Goal: Transaction & Acquisition: Purchase product/service

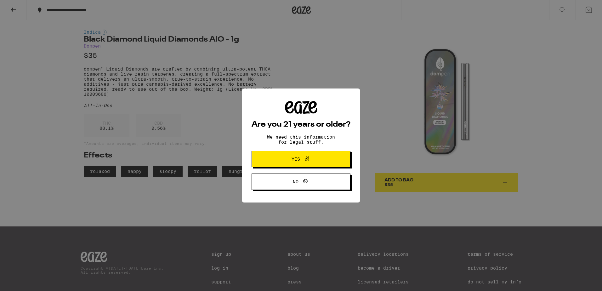
click at [312, 183] on span "No" at bounding box center [301, 181] width 48 height 8
click at [282, 158] on span "Yes" at bounding box center [301, 159] width 48 height 8
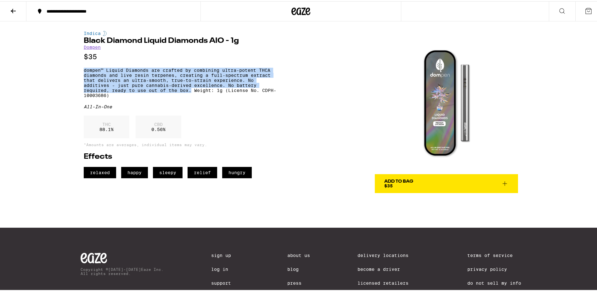
drag, startPoint x: 188, startPoint y: 94, endPoint x: 81, endPoint y: 73, distance: 109.3
click at [81, 73] on div "Indica Black Diamond Liquid Diamonds AIO - 1g Dompen $35 dompen™ Liquid Diamond…" at bounding box center [300, 105] width 453 height 171
copy p "dompen™ Liquid Diamonds are crafted by combining ultra-potent THCA diamonds and…"
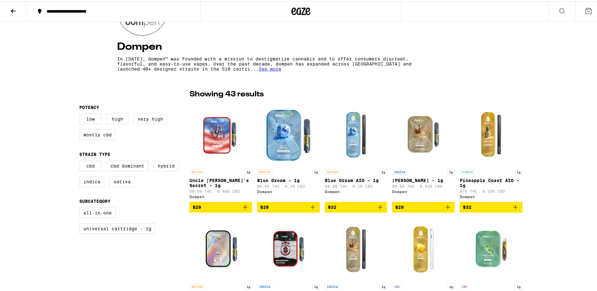
scroll to position [126, 0]
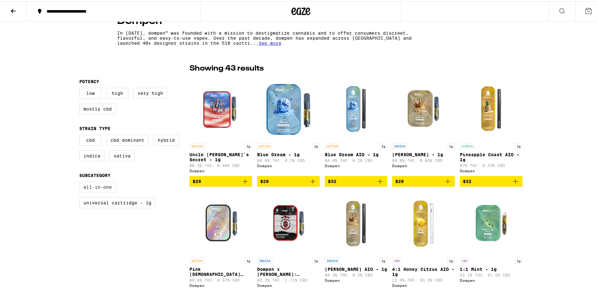
click at [92, 191] on label "All-In-One" at bounding box center [97, 185] width 36 height 11
click at [81, 182] on input "All-In-One" at bounding box center [81, 181] width 0 height 0
checkbox input "true"
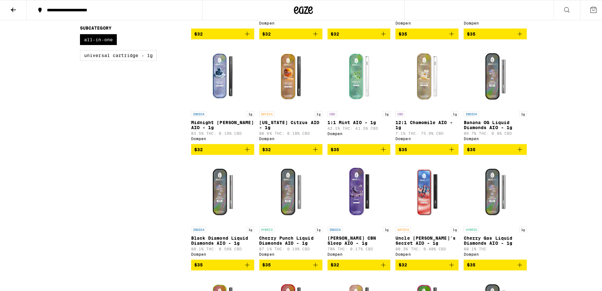
scroll to position [283, 0]
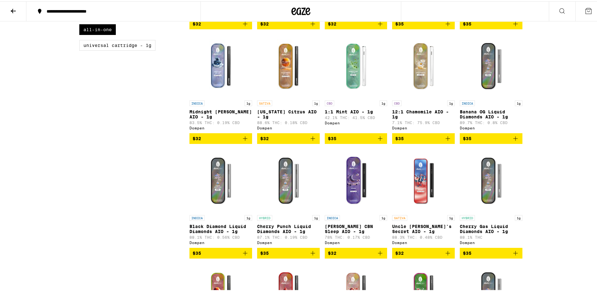
click at [216, 183] on img "Open page for Black Diamond Liquid Diamonds AIO - 1g from Dompen" at bounding box center [220, 179] width 63 height 63
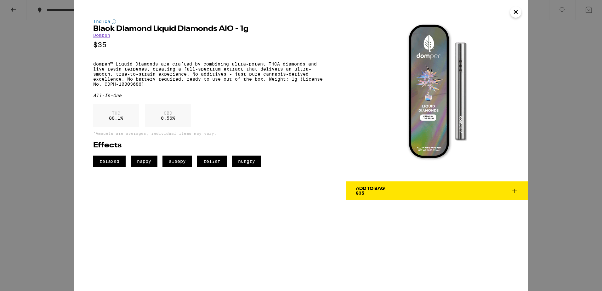
click at [158, 82] on p "dompen™ Liquid Diamonds are crafted by combining ultra-potent THCA diamonds and…" at bounding box center [209, 73] width 233 height 25
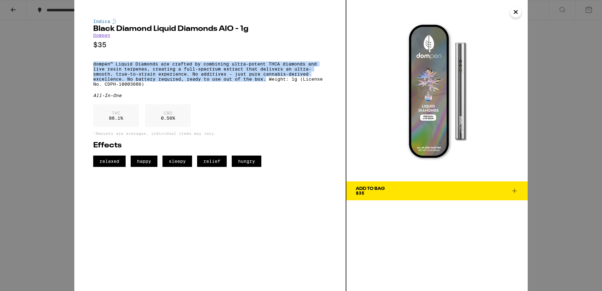
drag, startPoint x: 93, startPoint y: 68, endPoint x: 266, endPoint y: 86, distance: 173.3
click at [266, 86] on p "dompen™ Liquid Diamonds are crafted by combining ultra-potent THCA diamonds and…" at bounding box center [209, 73] width 233 height 25
copy p "dompen™ Liquid Diamonds are crafted by combining ultra-potent THCA diamonds and…"
click at [378, 112] on img at bounding box center [436, 90] width 181 height 181
